Goal: Task Accomplishment & Management: Complete application form

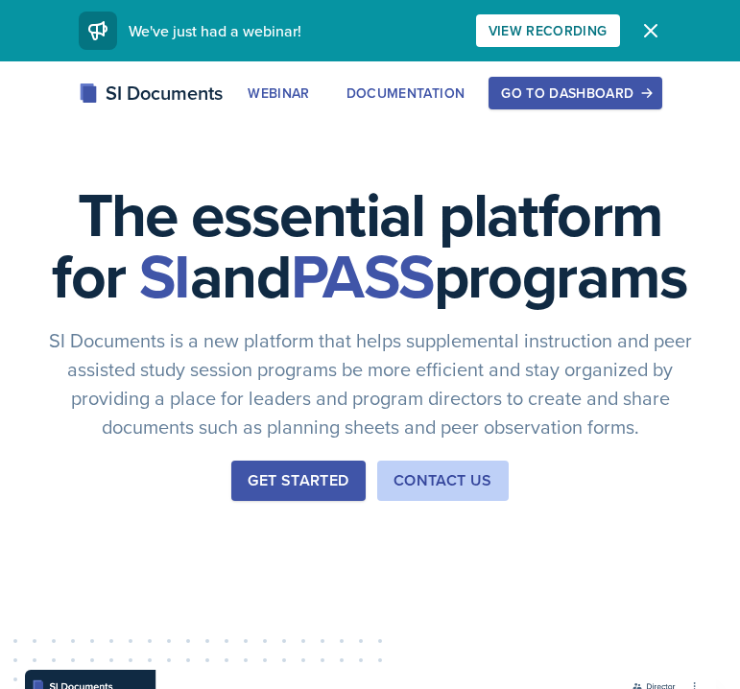
click at [544, 101] on div "Go to Dashboard" at bounding box center [575, 92] width 148 height 15
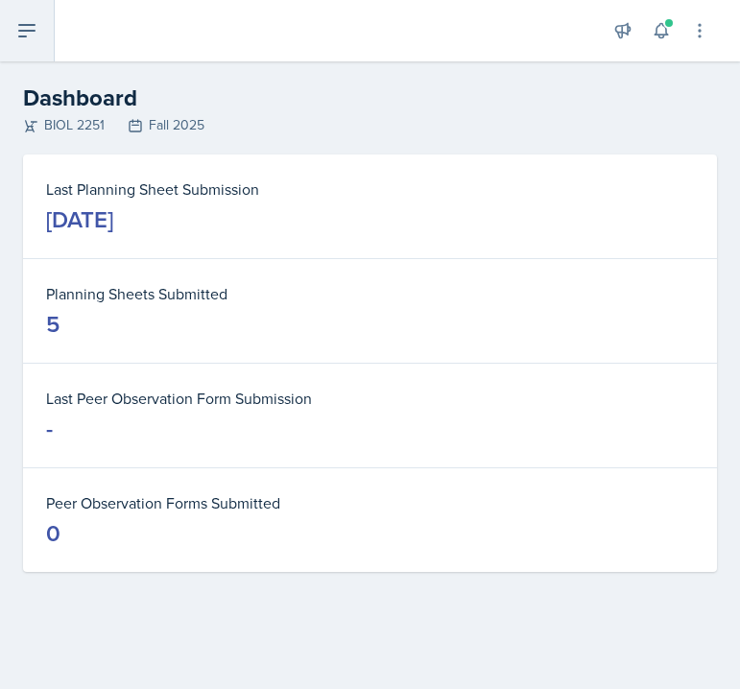
click at [26, 20] on icon at bounding box center [26, 30] width 23 height 23
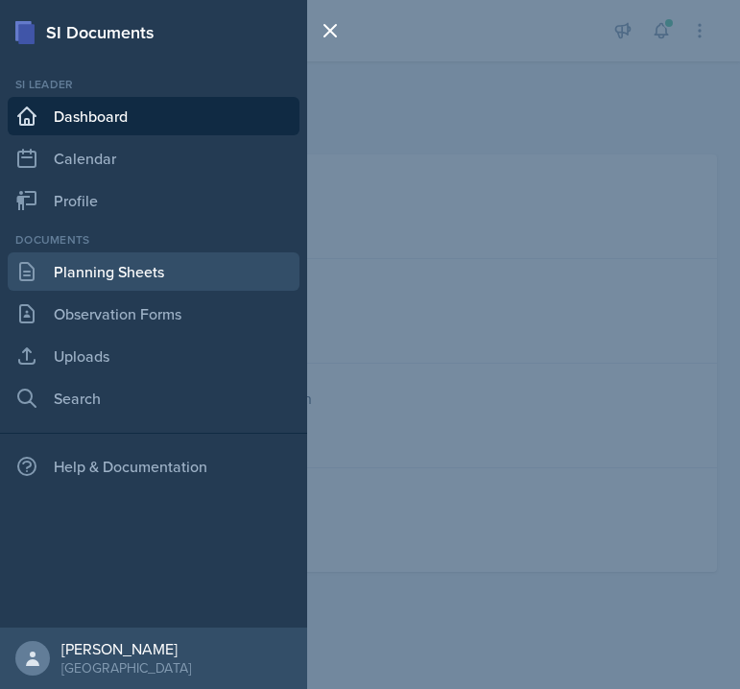
click at [92, 271] on link "Planning Sheets" at bounding box center [154, 271] width 292 height 38
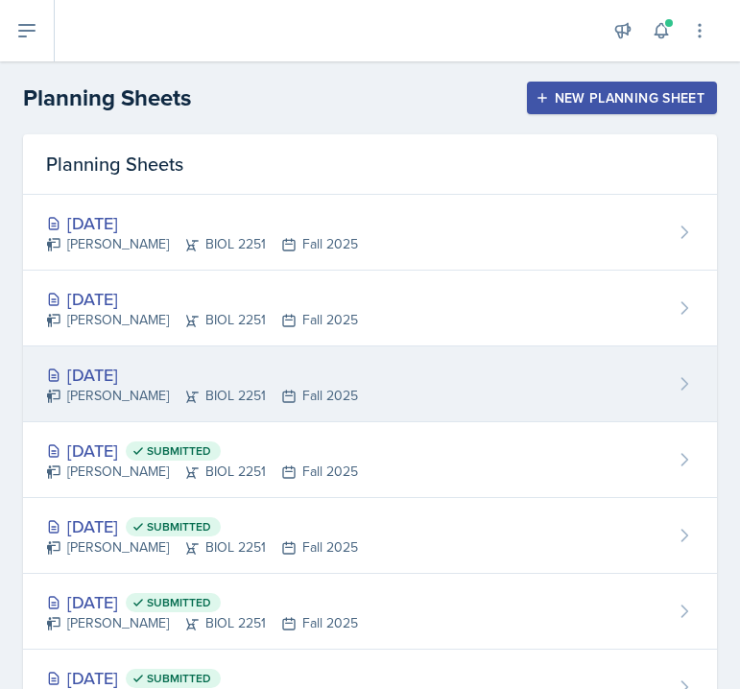
click at [131, 391] on div "[PERSON_NAME] BIOL 2251 Fall 2025" at bounding box center [202, 396] width 312 height 20
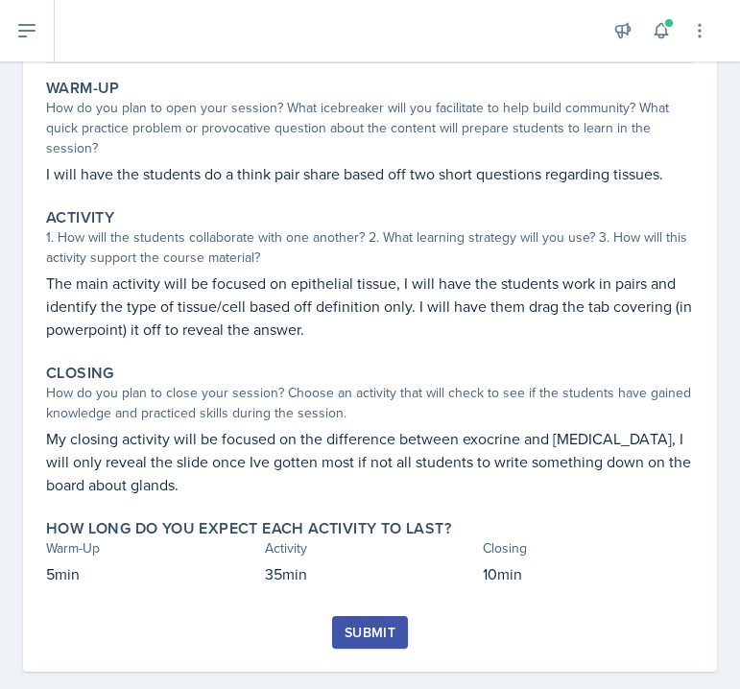
scroll to position [201, 0]
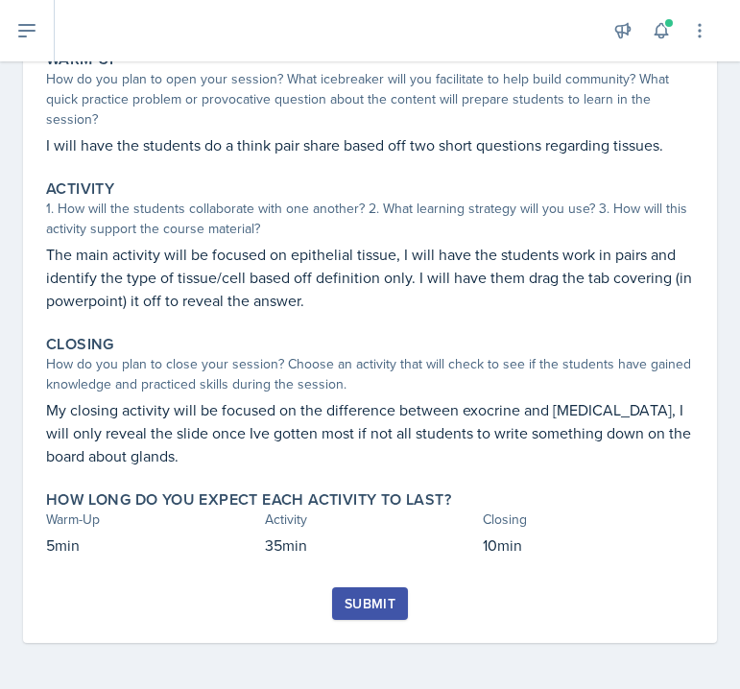
click at [365, 599] on div "Submit" at bounding box center [369, 603] width 51 height 15
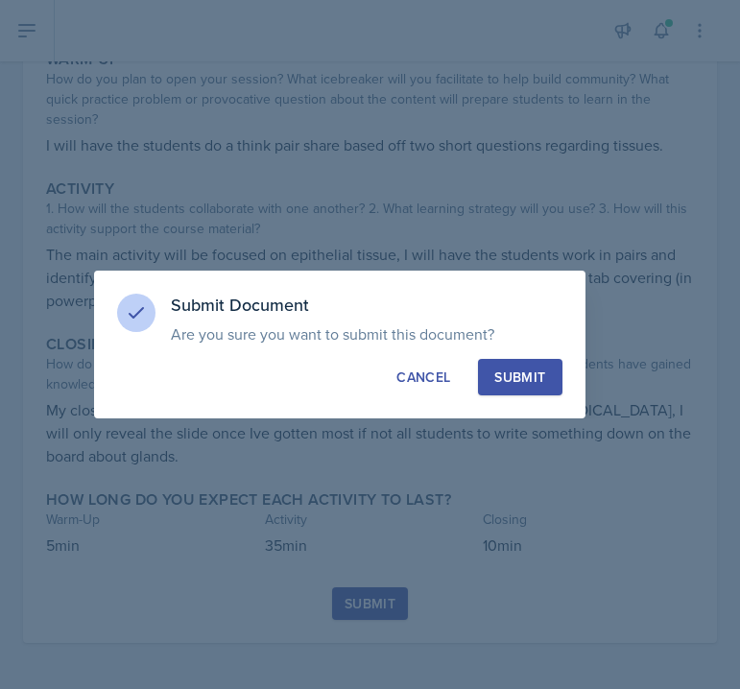
click at [507, 368] on div "Submit" at bounding box center [519, 377] width 51 height 19
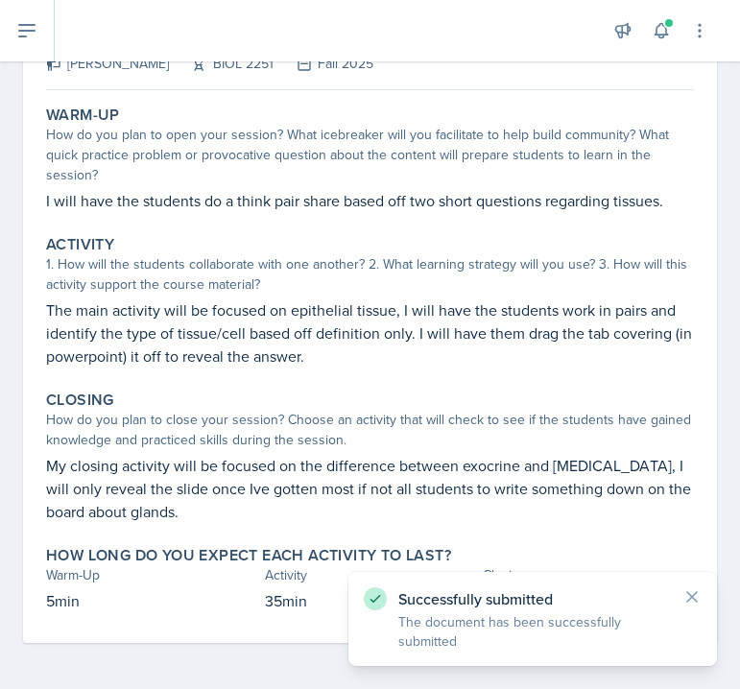
scroll to position [0, 0]
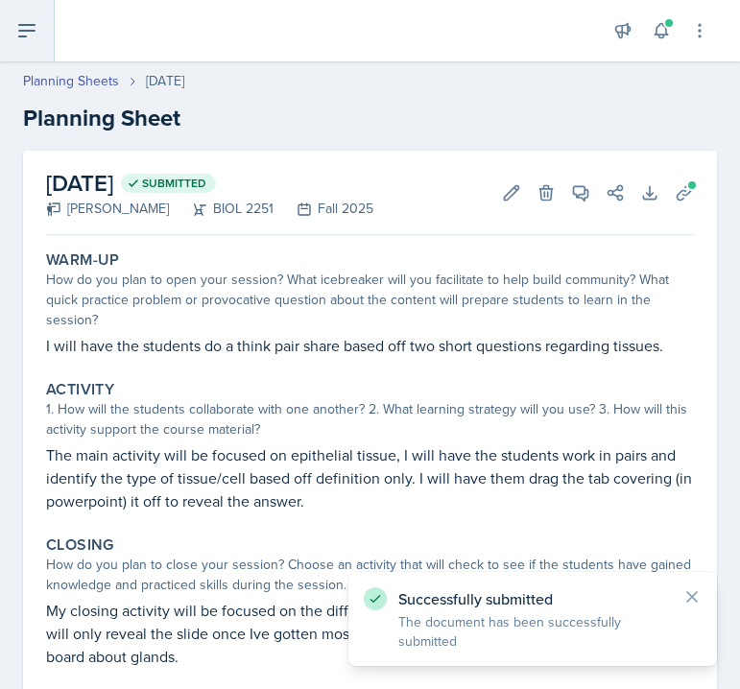
click at [25, 42] on button at bounding box center [27, 30] width 55 height 61
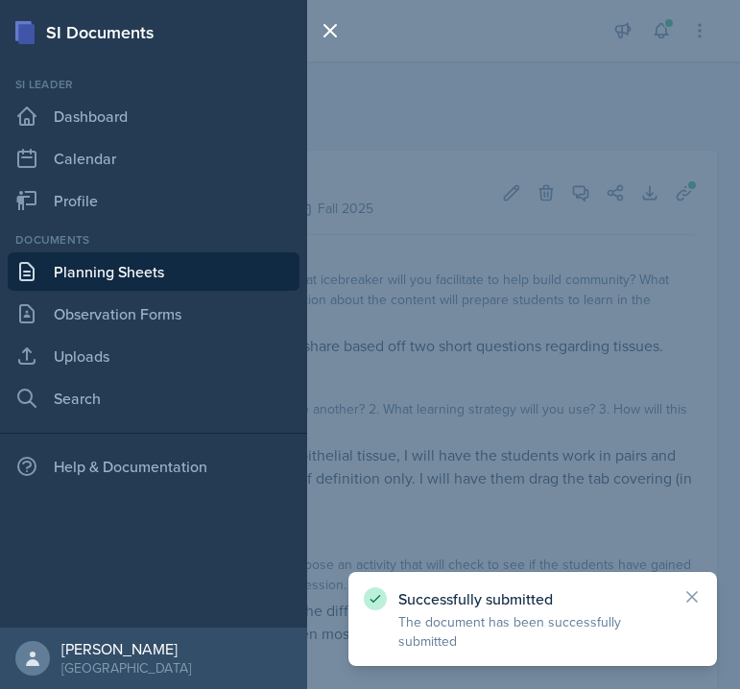
click at [81, 281] on link "Planning Sheets" at bounding box center [154, 271] width 292 height 38
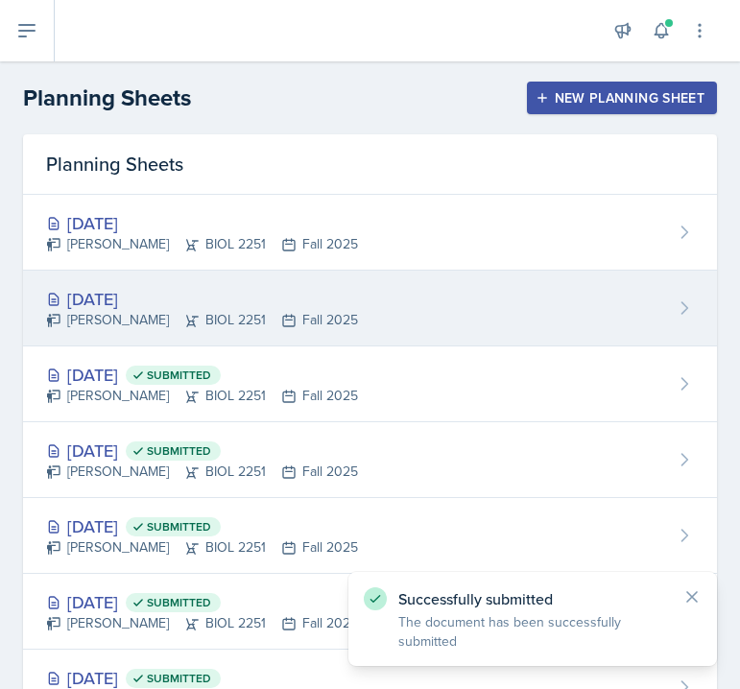
click at [154, 310] on div "[PERSON_NAME] BIOL 2251 Fall 2025" at bounding box center [202, 320] width 312 height 20
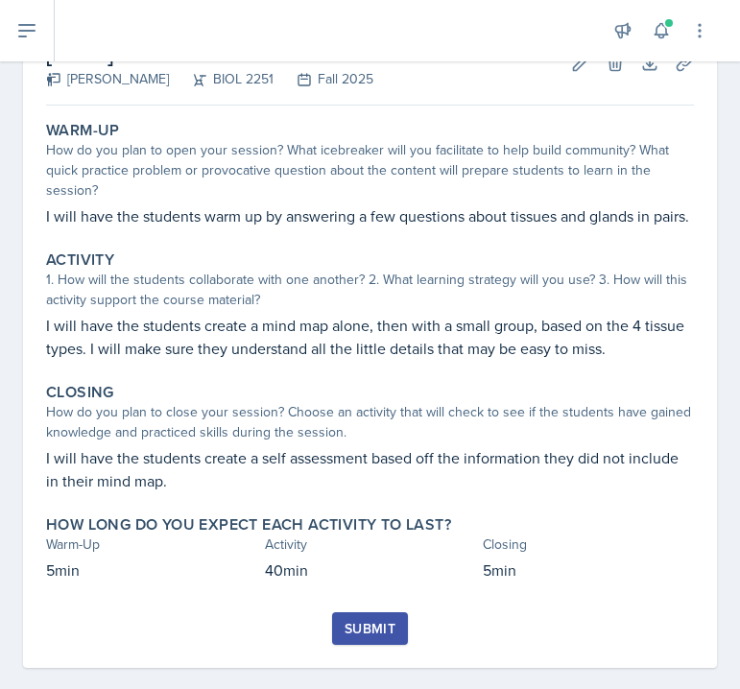
scroll to position [154, 0]
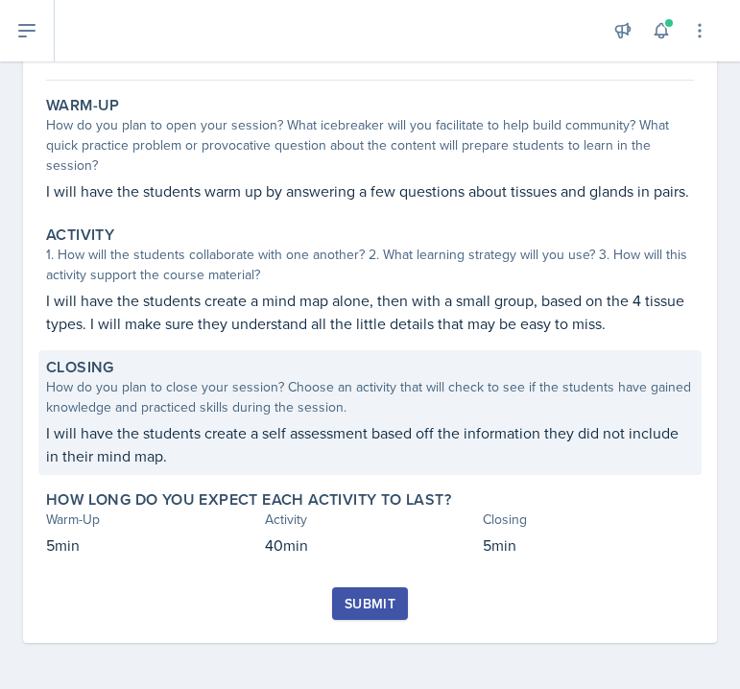
click at [518, 450] on p "I will have the students create a self assessment based off the information the…" at bounding box center [370, 444] width 648 height 46
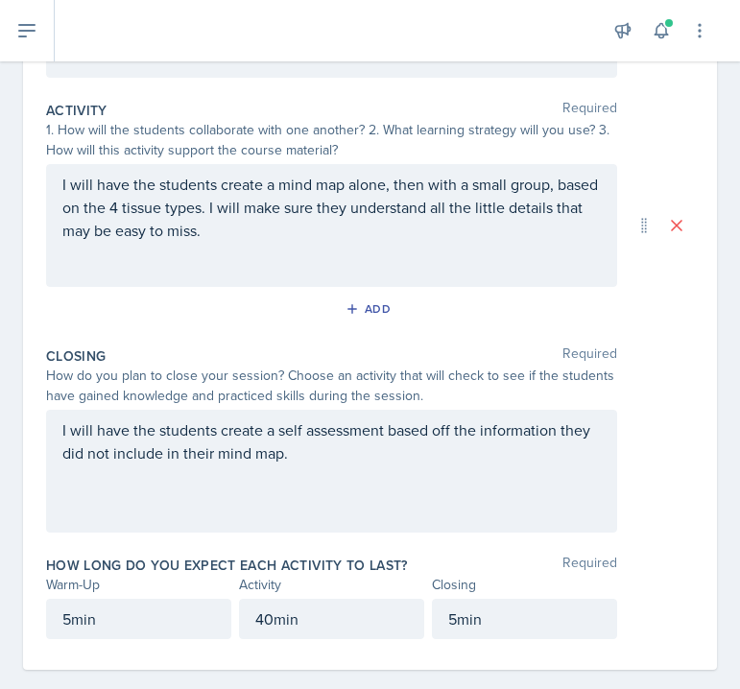
scroll to position [416, 0]
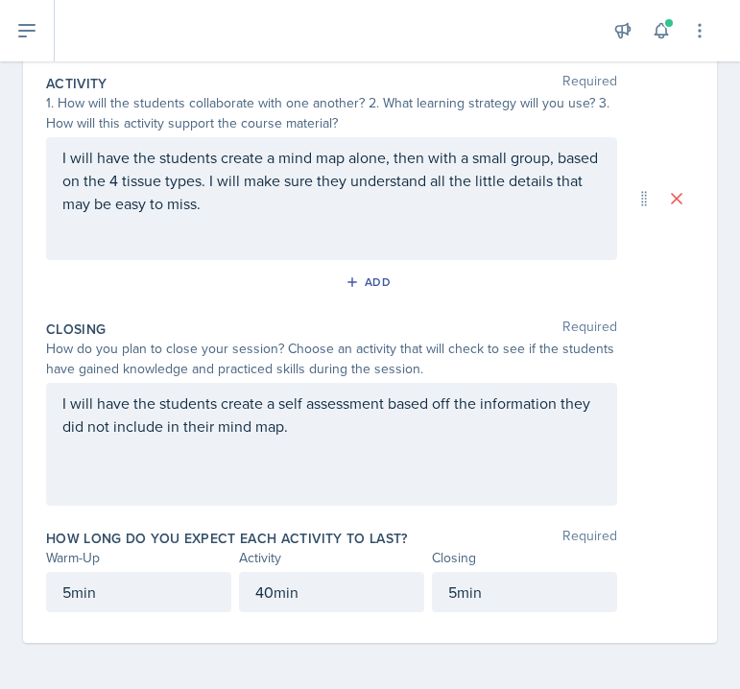
click at [465, 410] on div "I will have the students create a self assessment based off the information the…" at bounding box center [331, 444] width 571 height 123
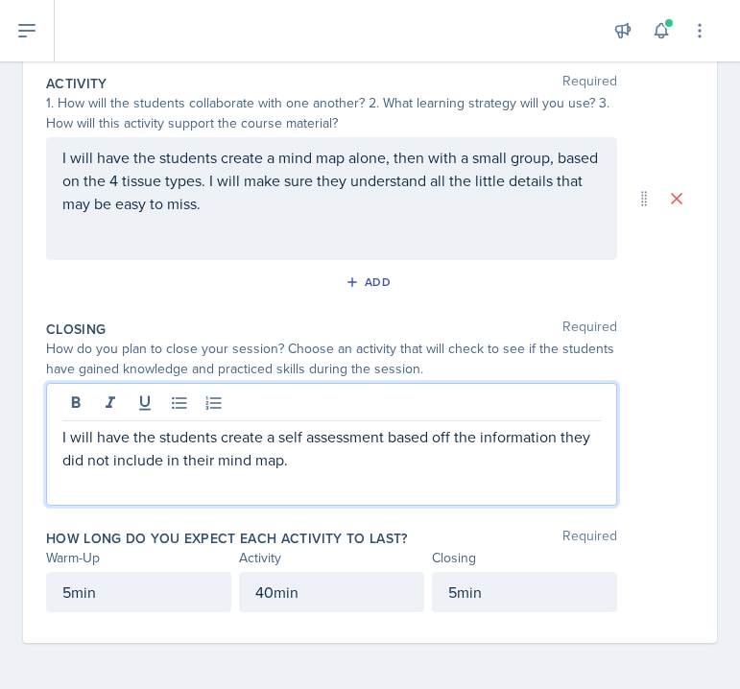
click at [465, 410] on div at bounding box center [331, 406] width 538 height 32
click at [468, 445] on p "I will have the students create a self assessment based off the information the…" at bounding box center [331, 448] width 538 height 46
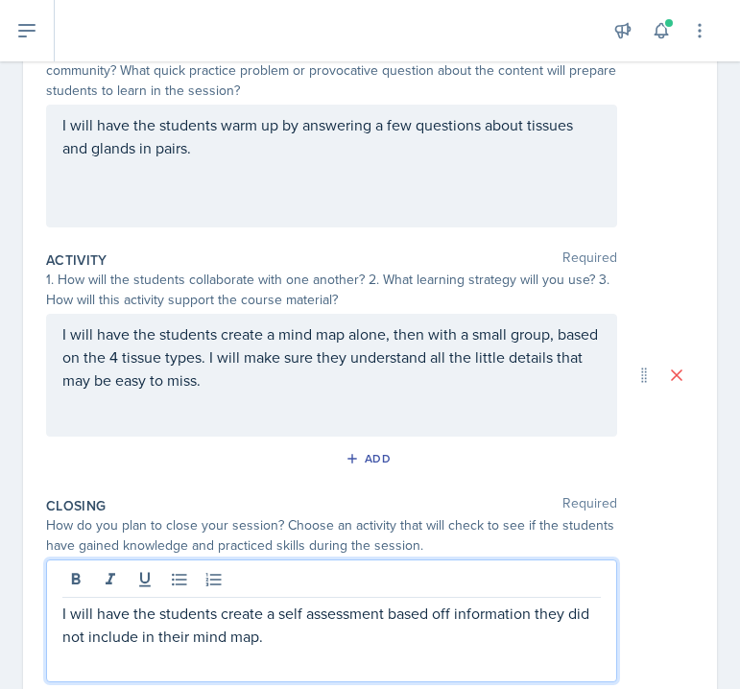
scroll to position [0, 0]
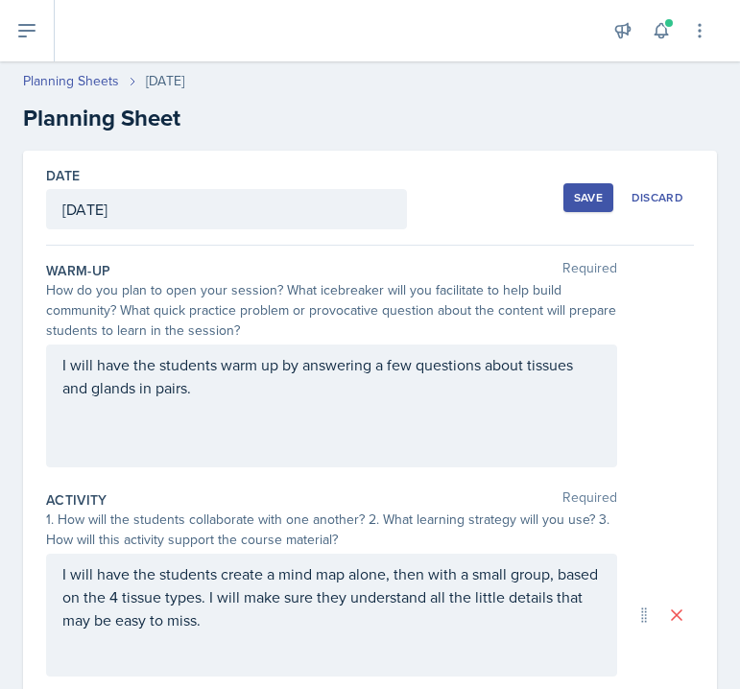
click at [591, 198] on div "Save" at bounding box center [588, 197] width 29 height 15
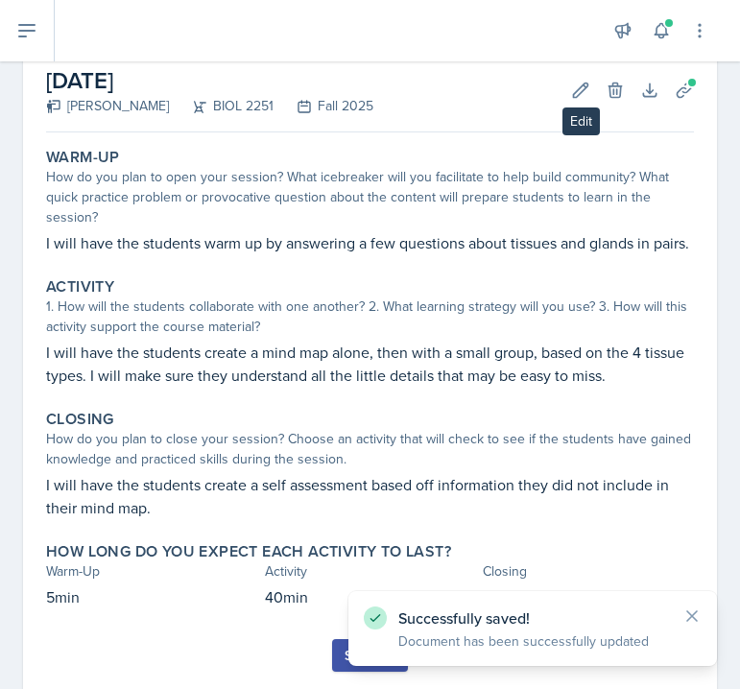
scroll to position [154, 0]
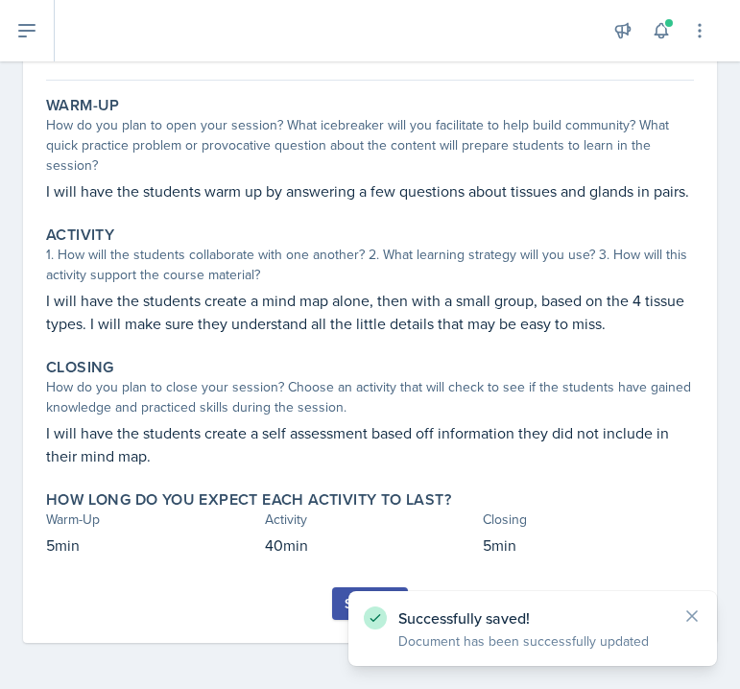
click at [330, 607] on div "Submit" at bounding box center [370, 615] width 648 height 56
click at [340, 608] on button "Submit" at bounding box center [370, 603] width 76 height 33
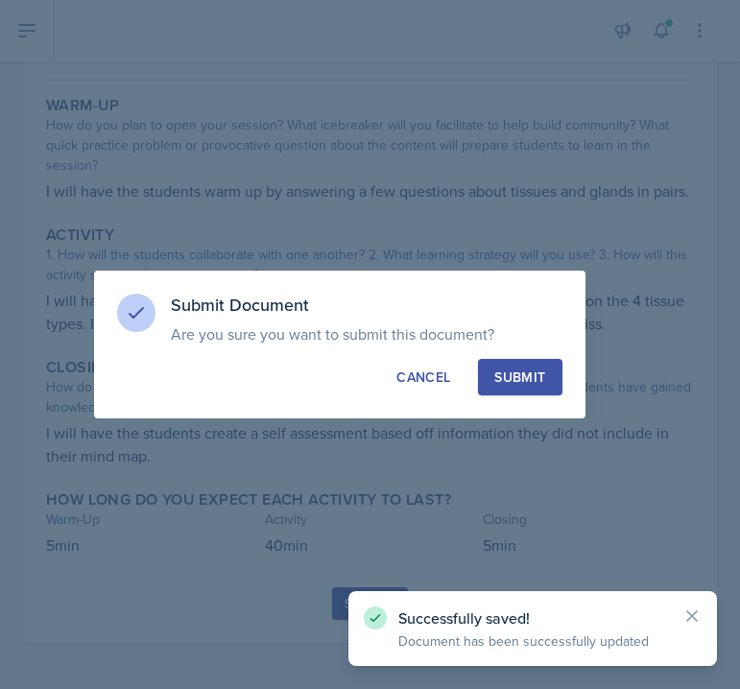
click at [494, 370] on div "Submit" at bounding box center [519, 377] width 51 height 19
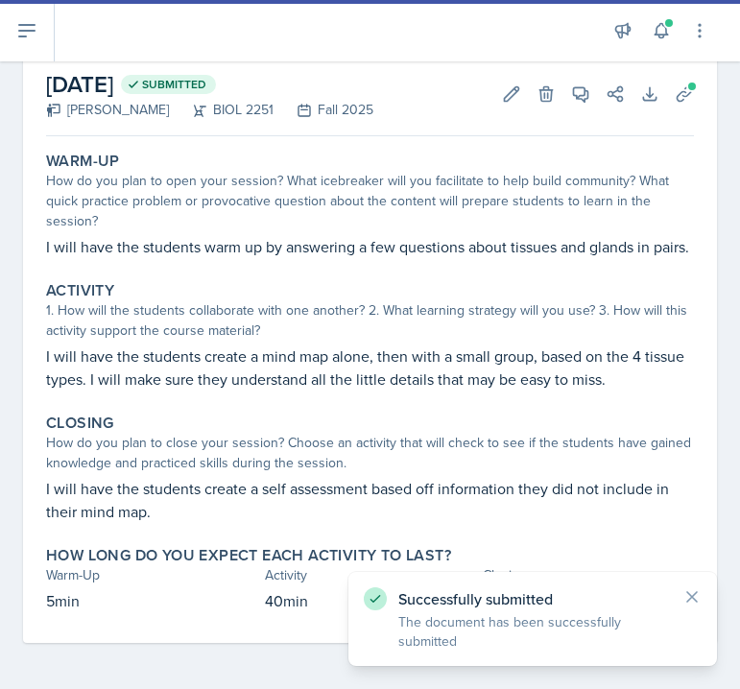
scroll to position [99, 0]
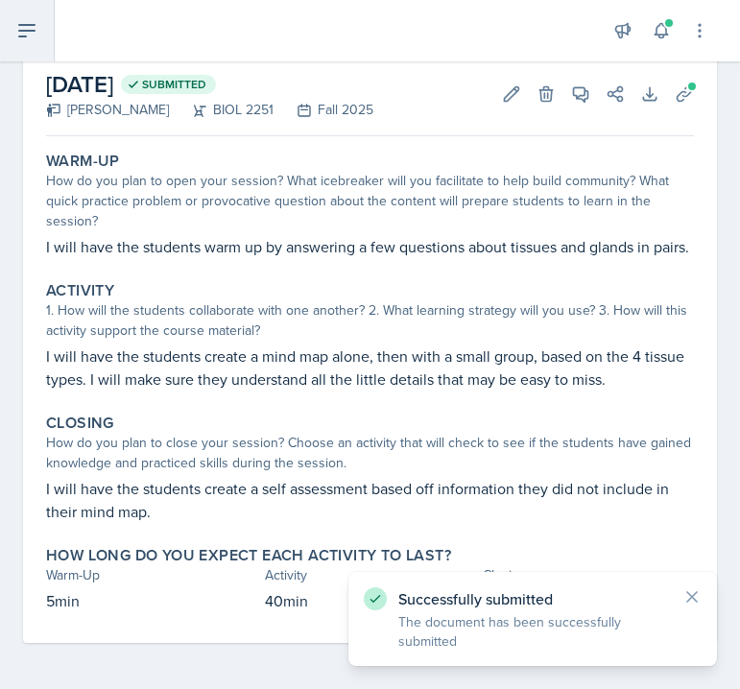
click at [21, 16] on button at bounding box center [27, 30] width 55 height 61
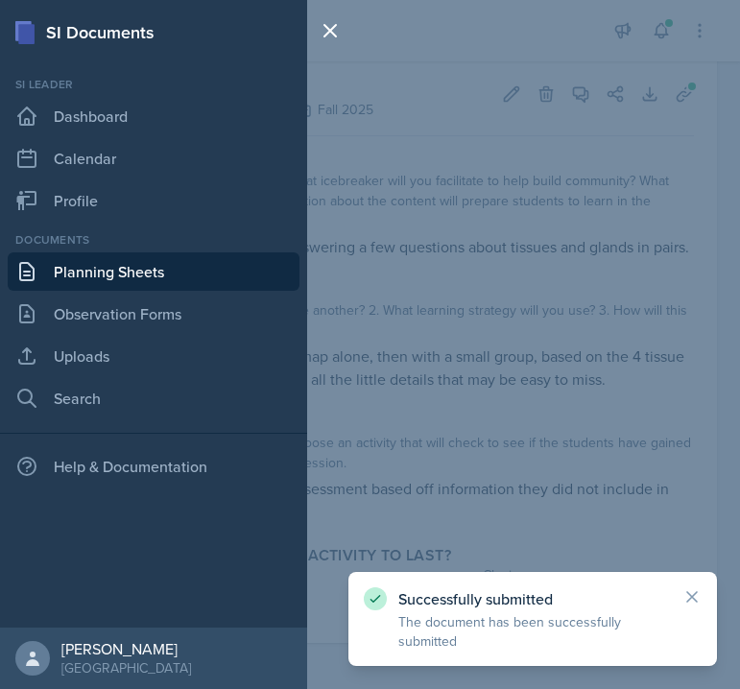
click at [55, 281] on link "Planning Sheets" at bounding box center [154, 271] width 292 height 38
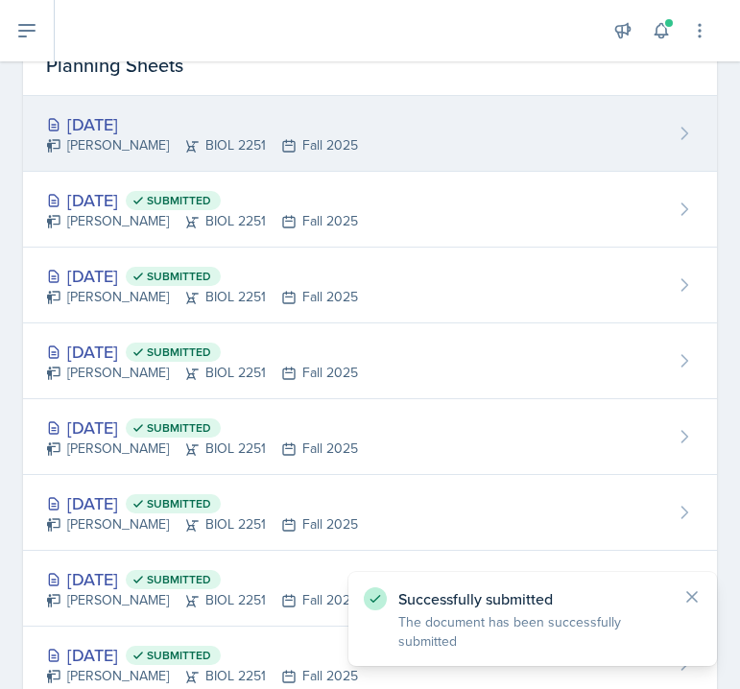
click at [226, 103] on div "[DATE] [PERSON_NAME] BIOL 2251 Fall 2025" at bounding box center [370, 134] width 694 height 76
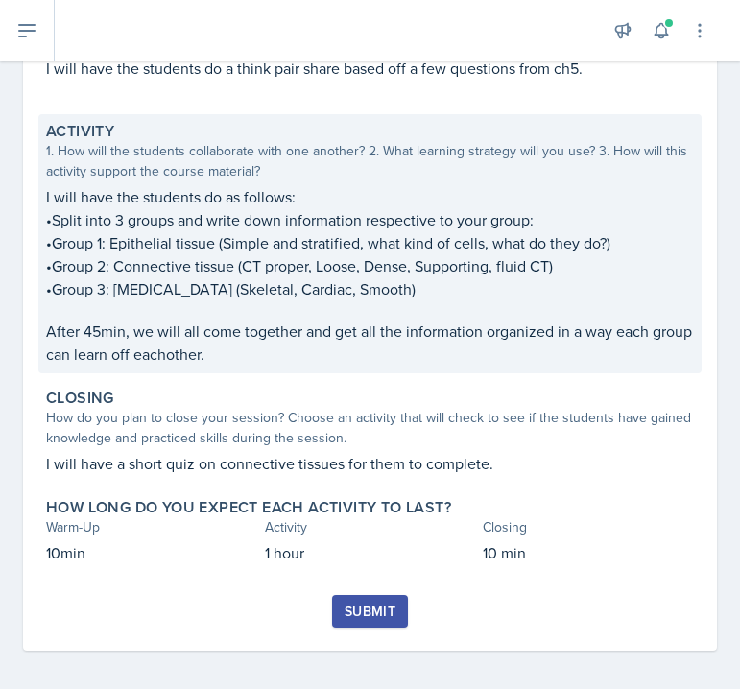
scroll to position [285, 0]
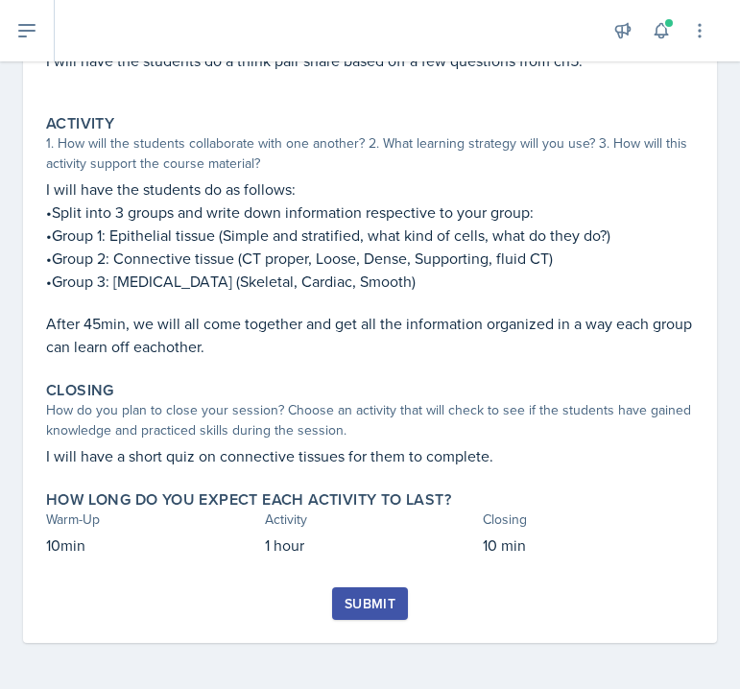
click at [389, 606] on div "Submit" at bounding box center [369, 603] width 51 height 15
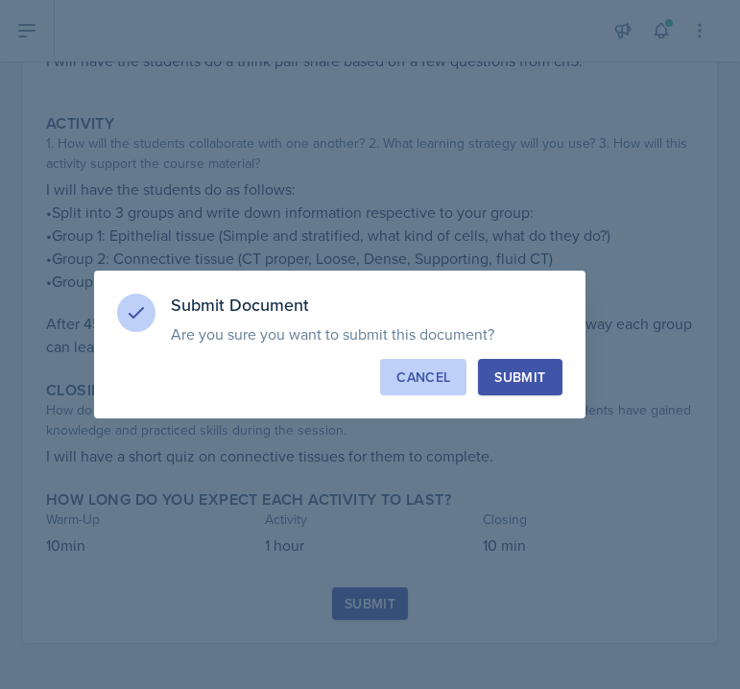
click at [434, 371] on div "Cancel" at bounding box center [423, 377] width 54 height 19
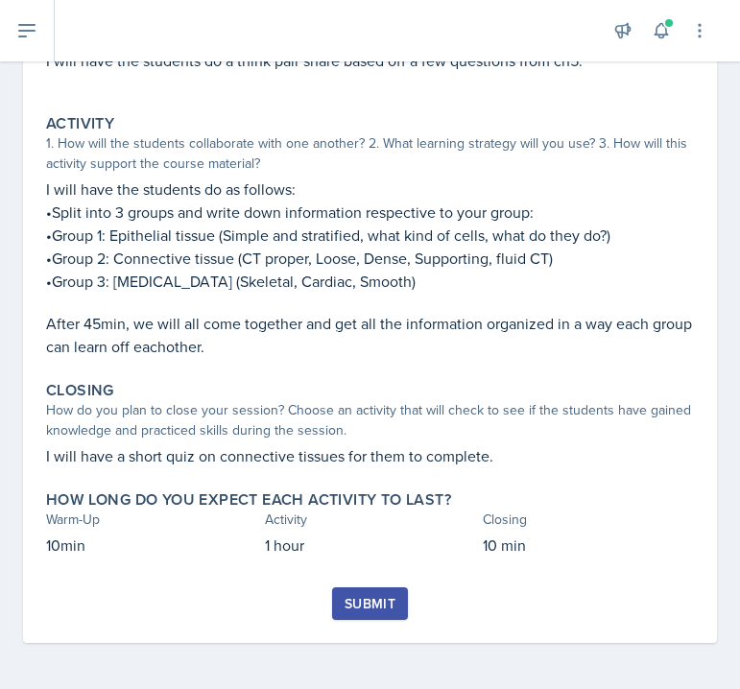
click at [368, 608] on div "Submit" at bounding box center [369, 603] width 51 height 15
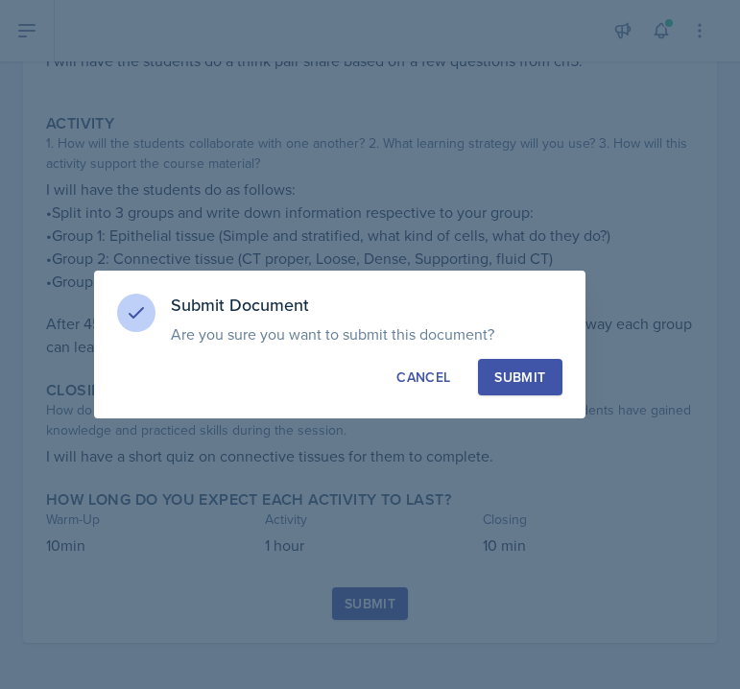
click at [505, 384] on div "Submit" at bounding box center [519, 377] width 51 height 19
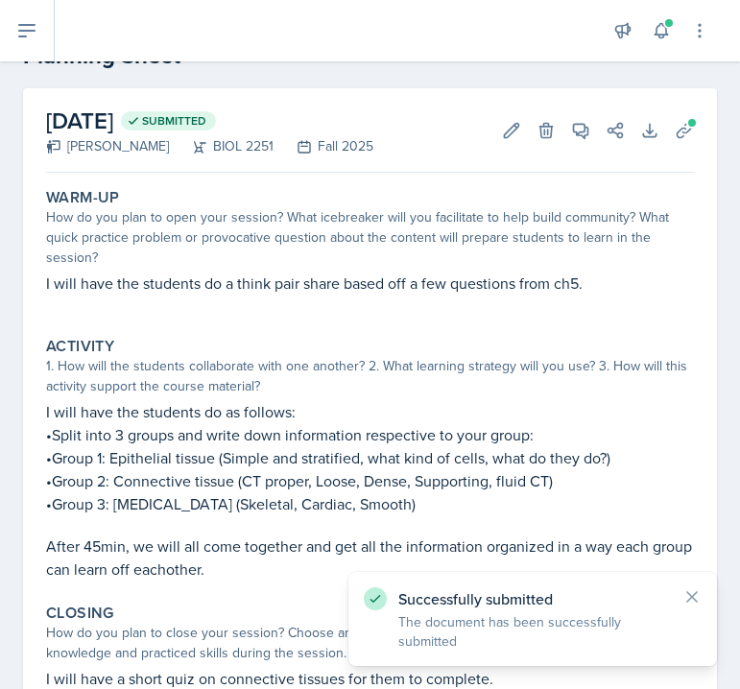
scroll to position [0, 0]
